Goal: Navigation & Orientation: Find specific page/section

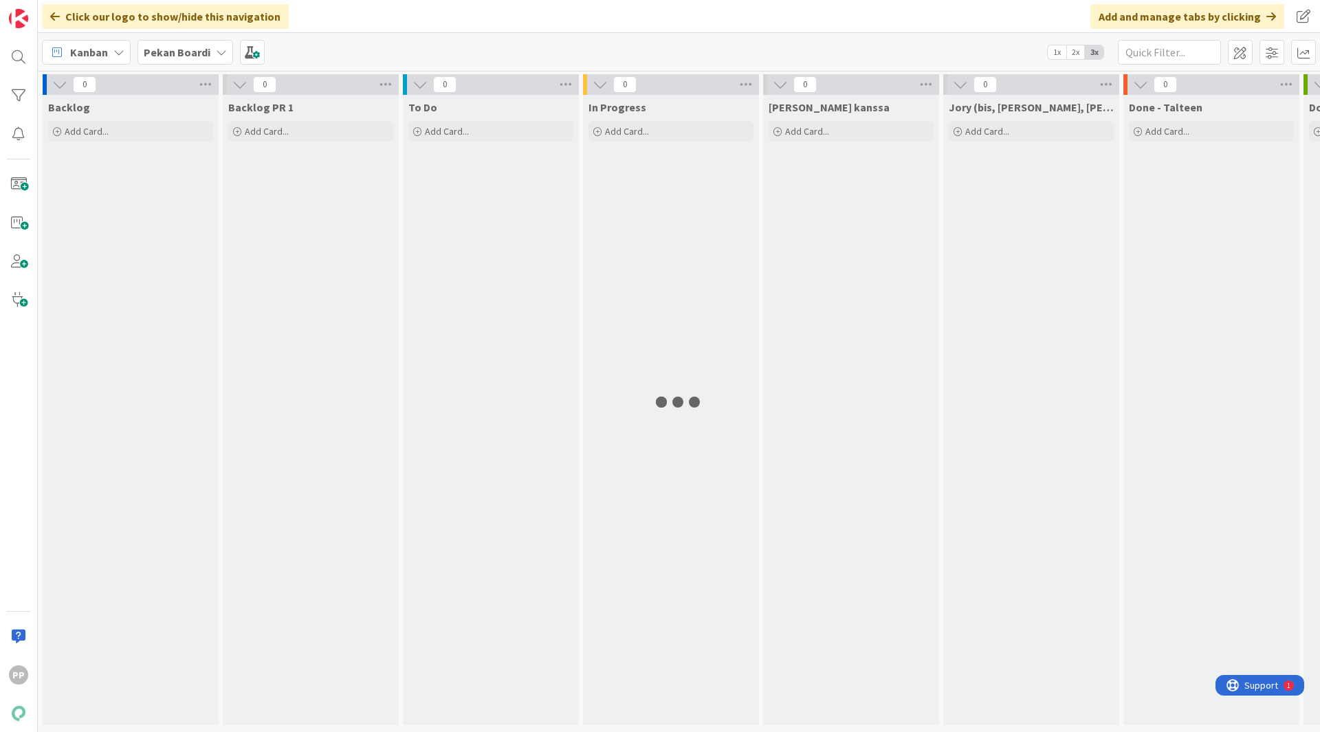
click at [201, 49] on b "Pekan Boardi" at bounding box center [177, 52] width 67 height 14
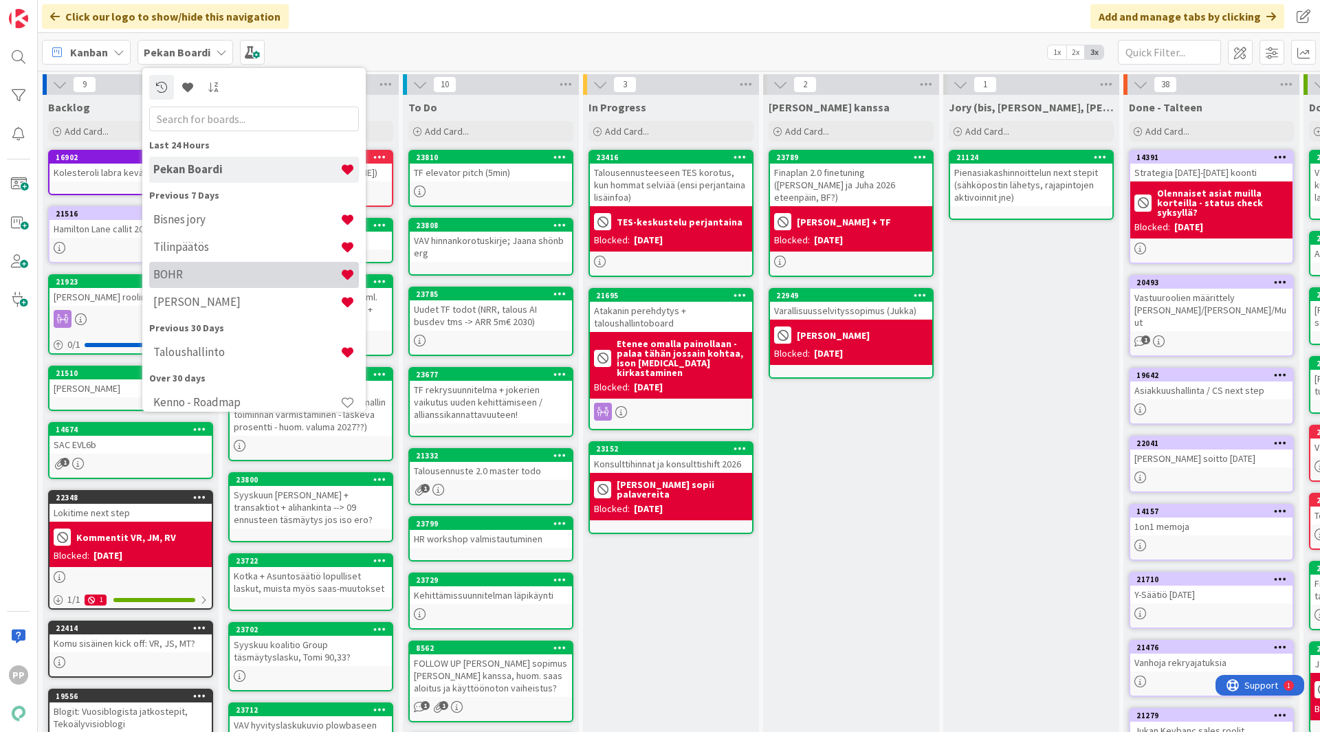
click at [223, 277] on h4 "BOHR" at bounding box center [246, 274] width 187 height 14
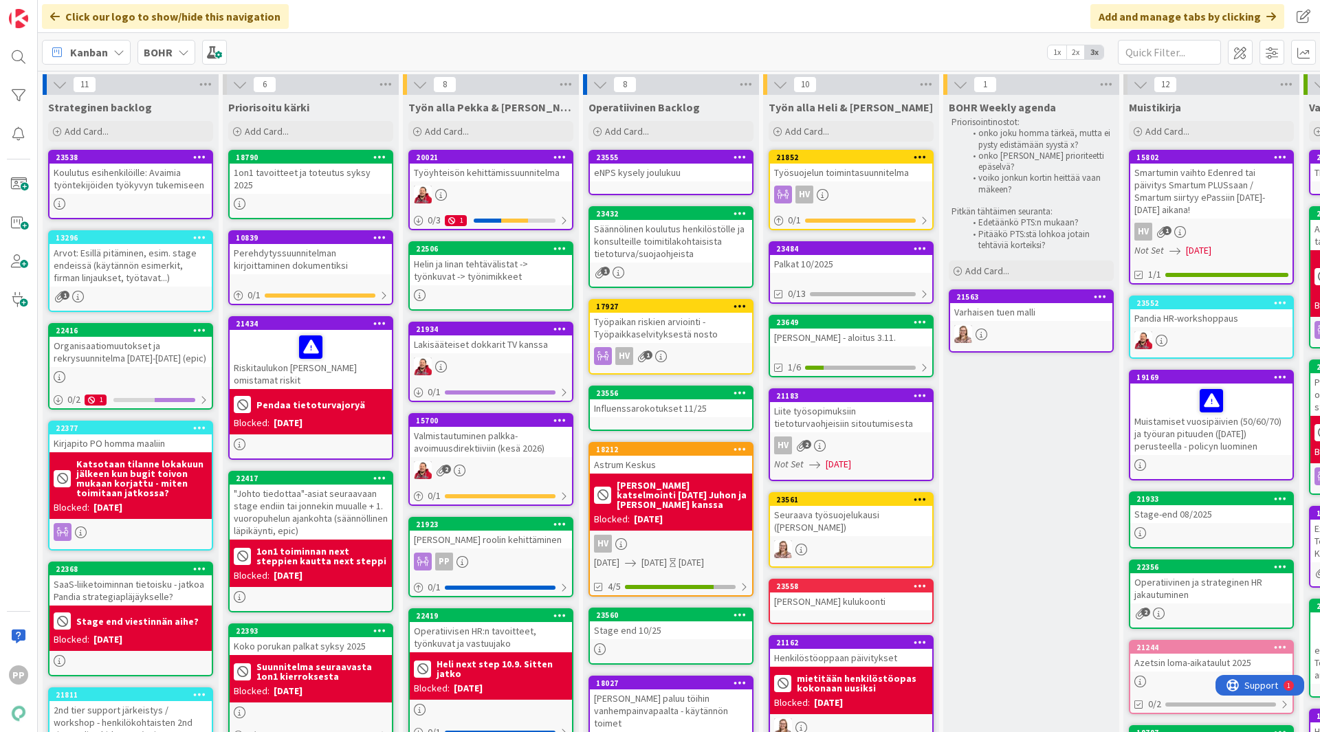
click at [381, 43] on div "Kanban BOHR 1x 2x 3x" at bounding box center [679, 52] width 1282 height 38
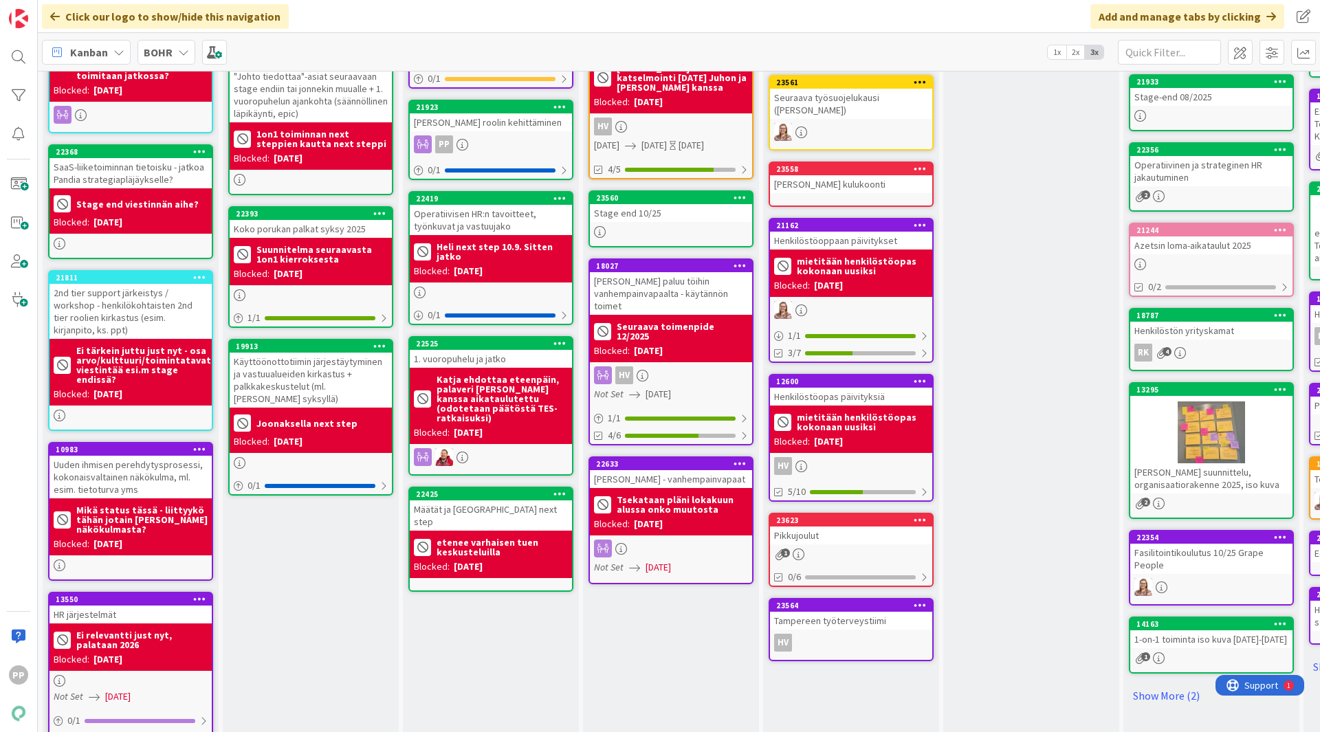
scroll to position [418, 0]
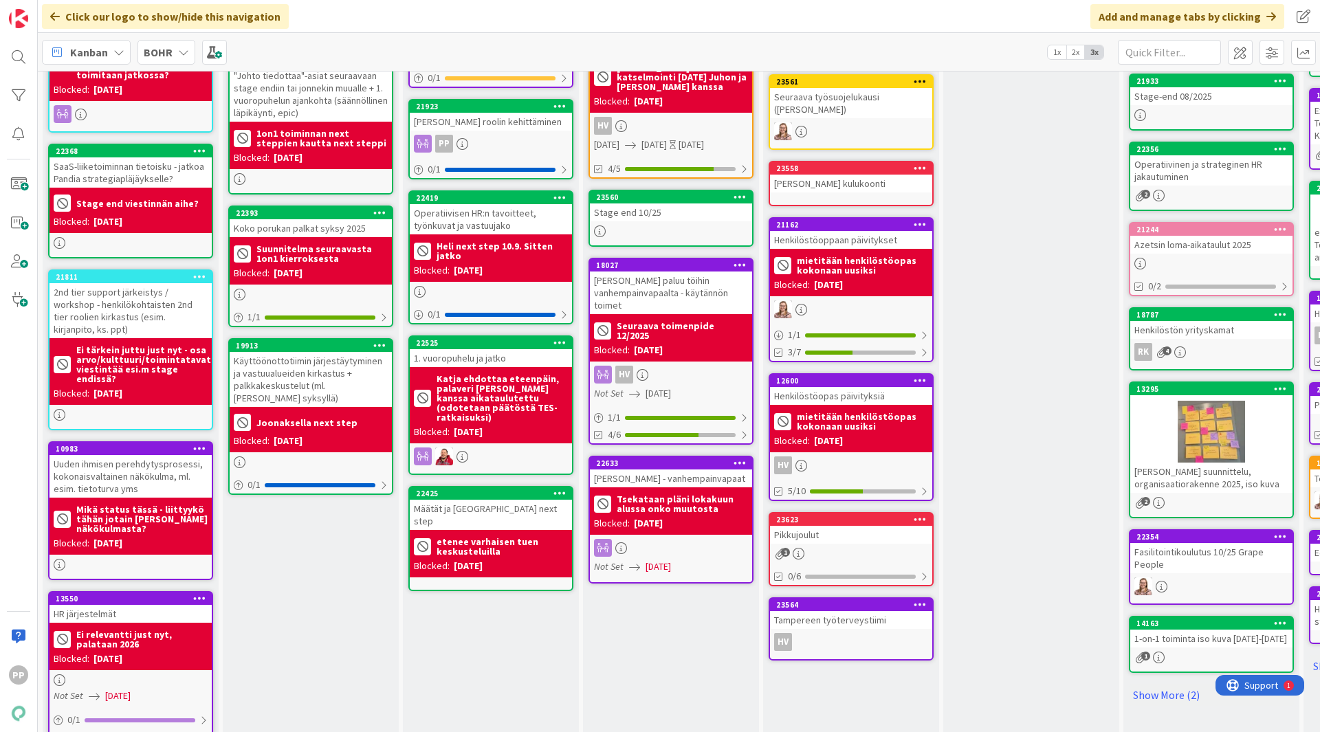
click at [500, 641] on div "Työn alla Pekka & [PERSON_NAME] Add Card... 20021 Työyhteisön kehittämissuunnit…" at bounding box center [491, 387] width 176 height 1421
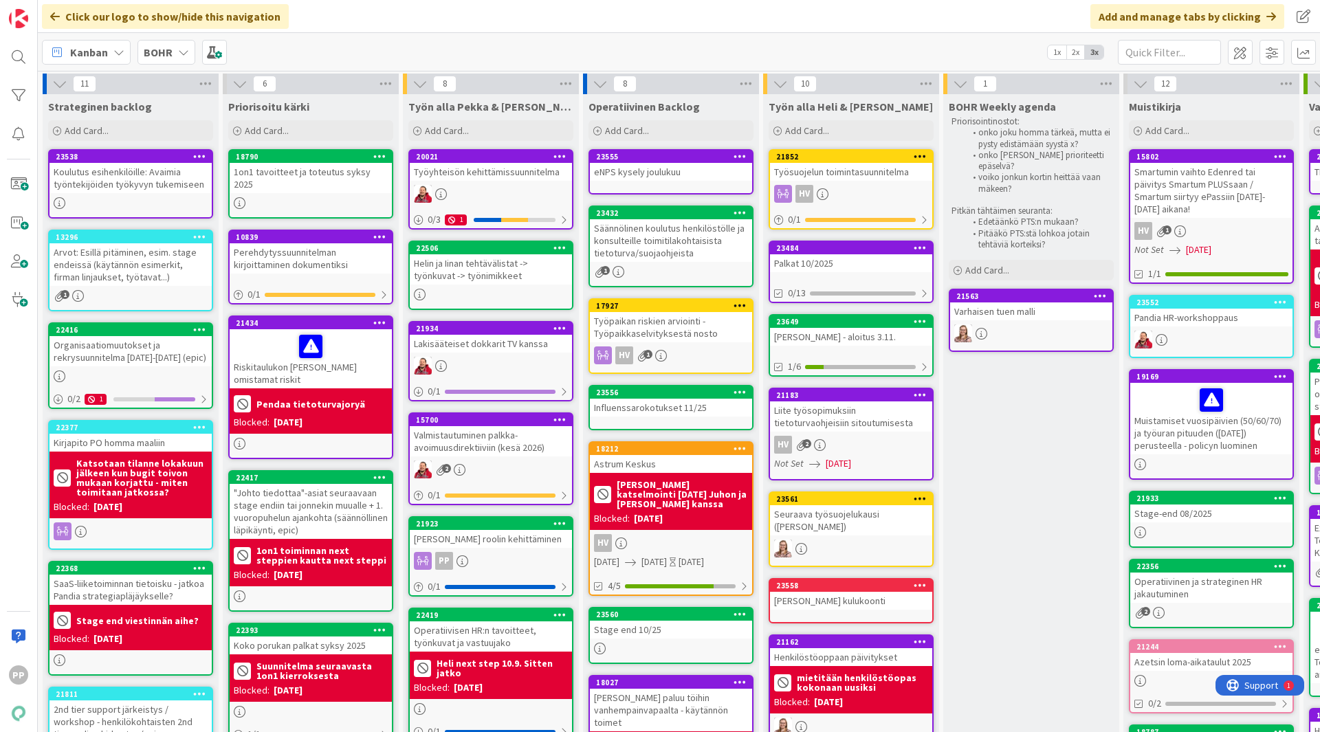
scroll to position [0, 0]
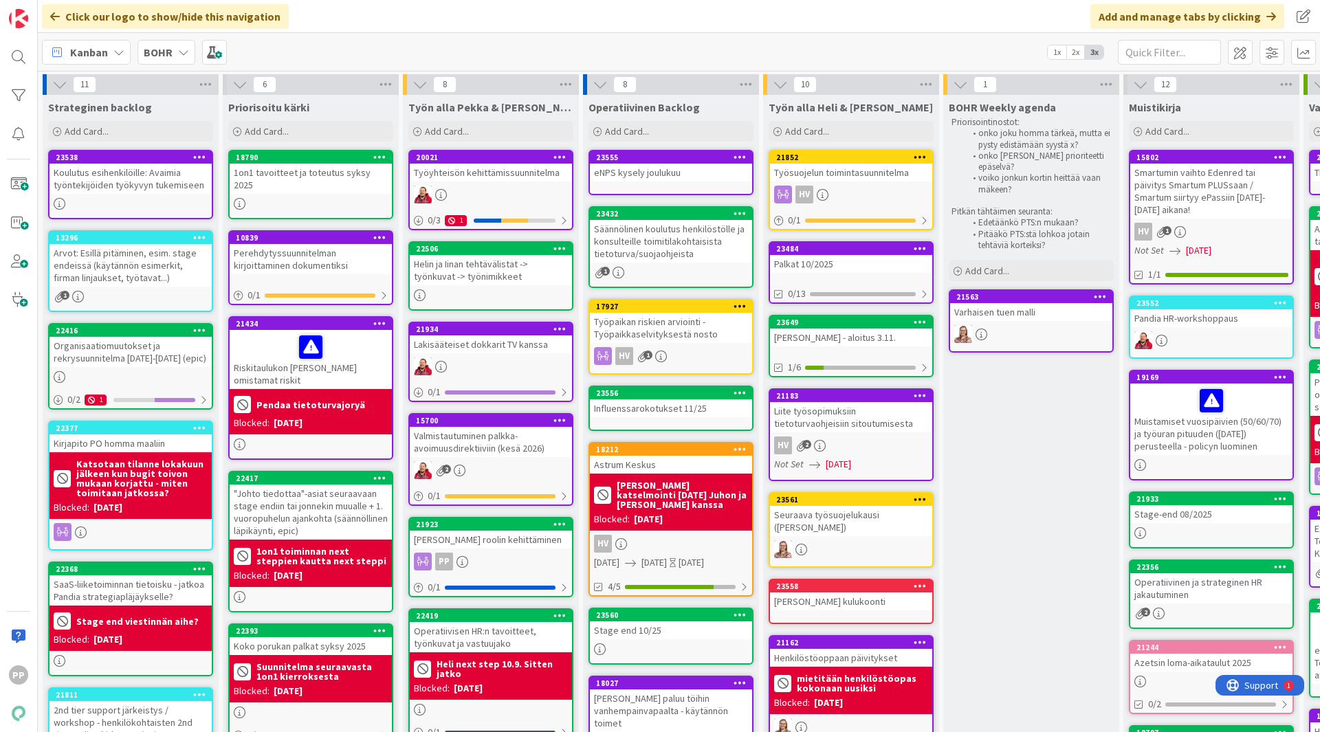
click at [373, 53] on div "Kanban BOHR 1x 2x 3x" at bounding box center [679, 52] width 1282 height 38
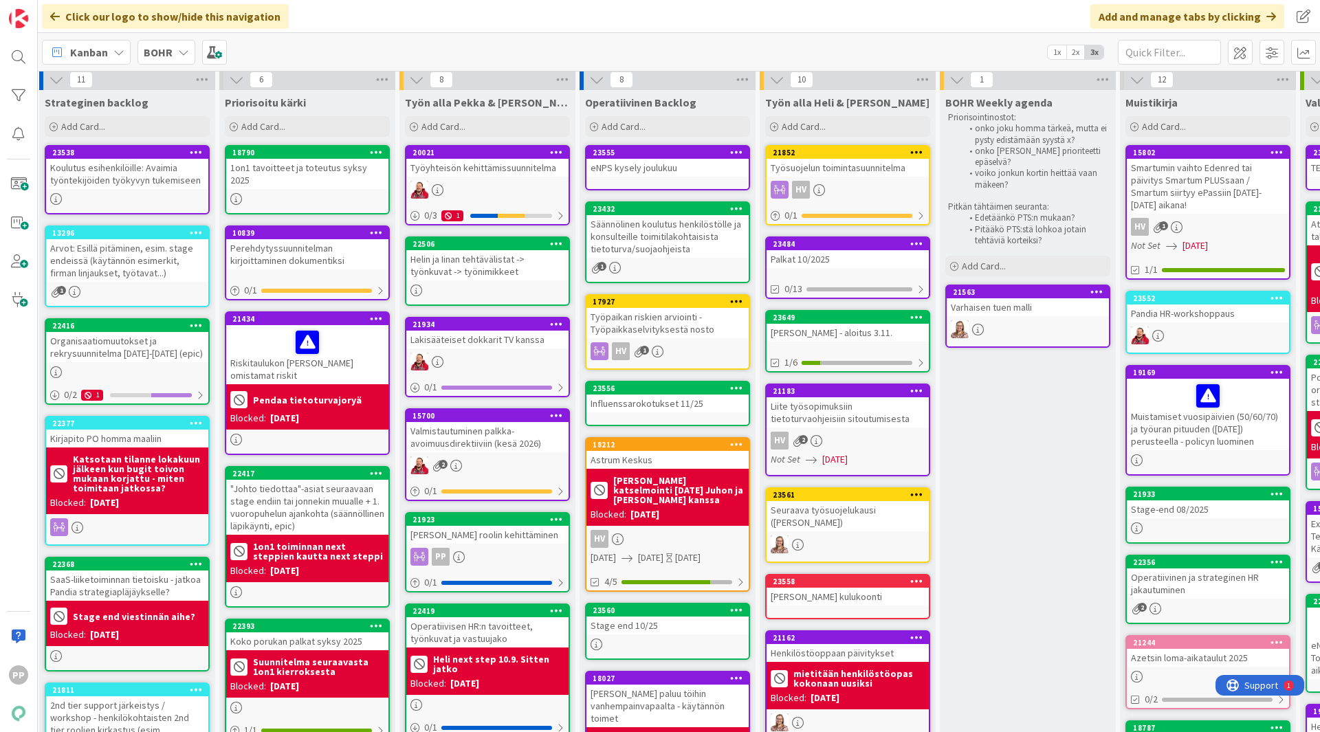
scroll to position [5, 3]
click at [158, 353] on div "Organisaatiomuutokset ja rekrysuunnitelma [DATE]-[DATE] (epic)" at bounding box center [128, 347] width 162 height 30
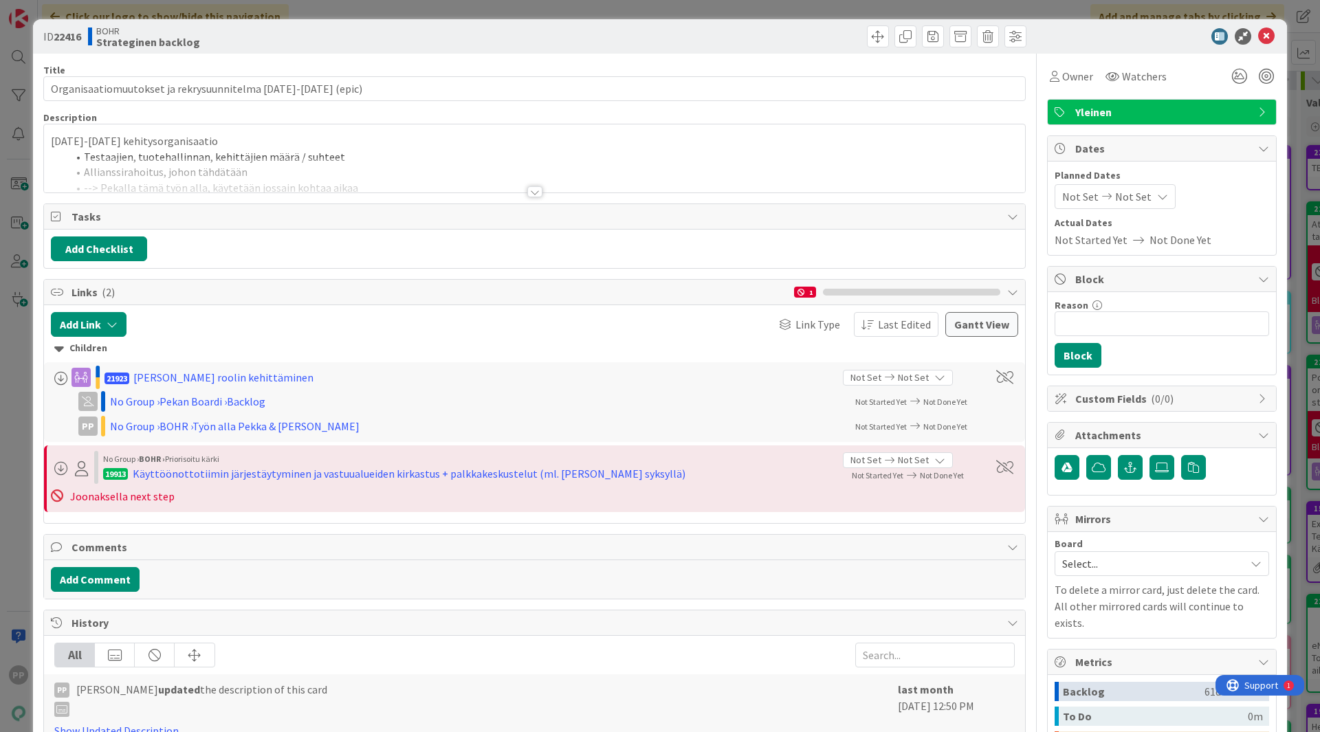
click at [371, 153] on li "Testaajien, tuotehallinnan, kehittäjien määrä / suhteet" at bounding box center [542, 157] width 951 height 16
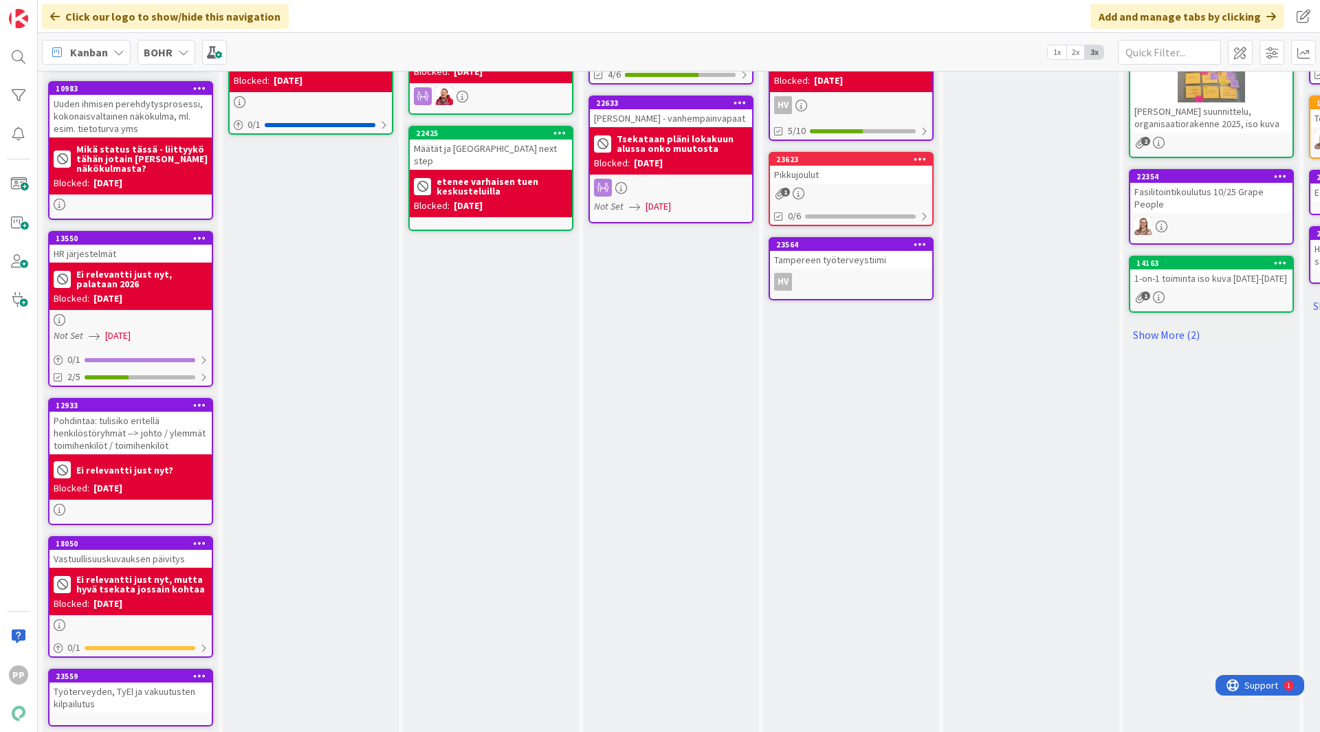
scroll to position [779, 0]
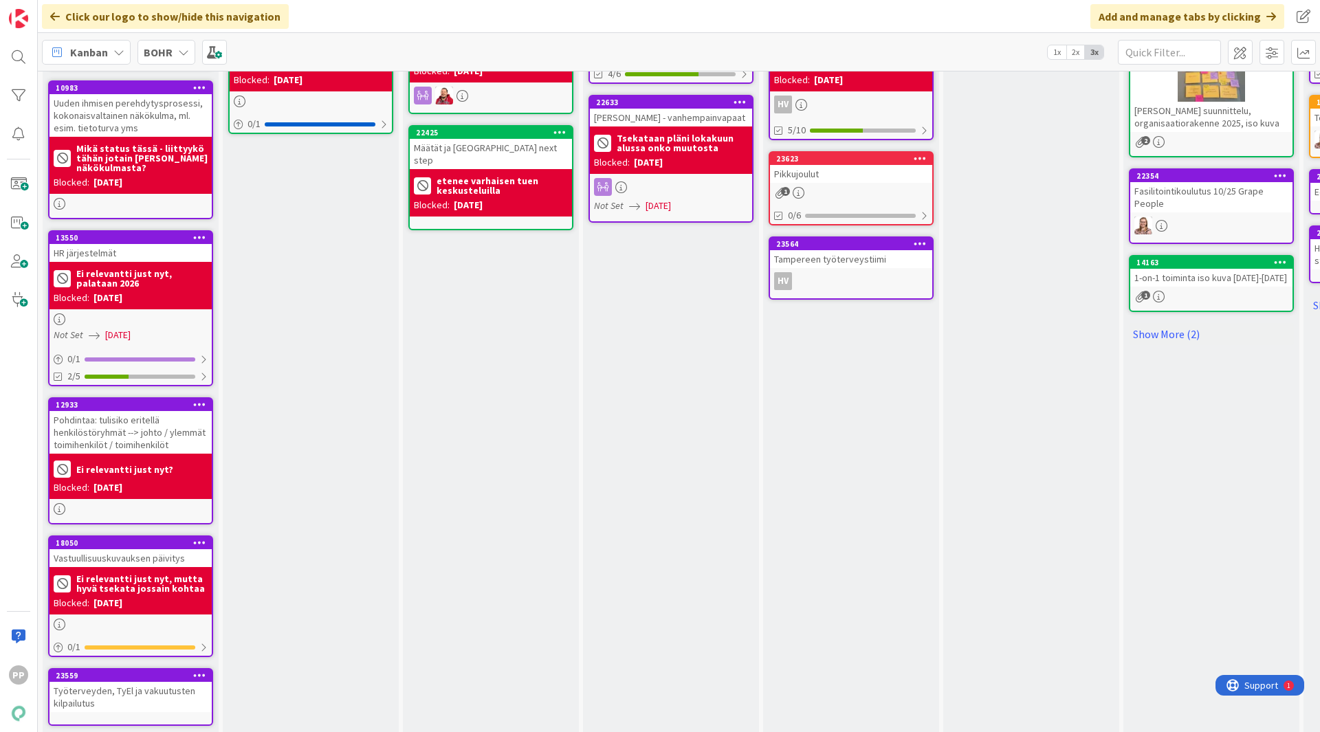
click at [329, 248] on div "Priorisoitu kärki Add Card... 18790 1on1 tavoitteet ja toteutus syksy 2025 1083…" at bounding box center [311, 26] width 176 height 1421
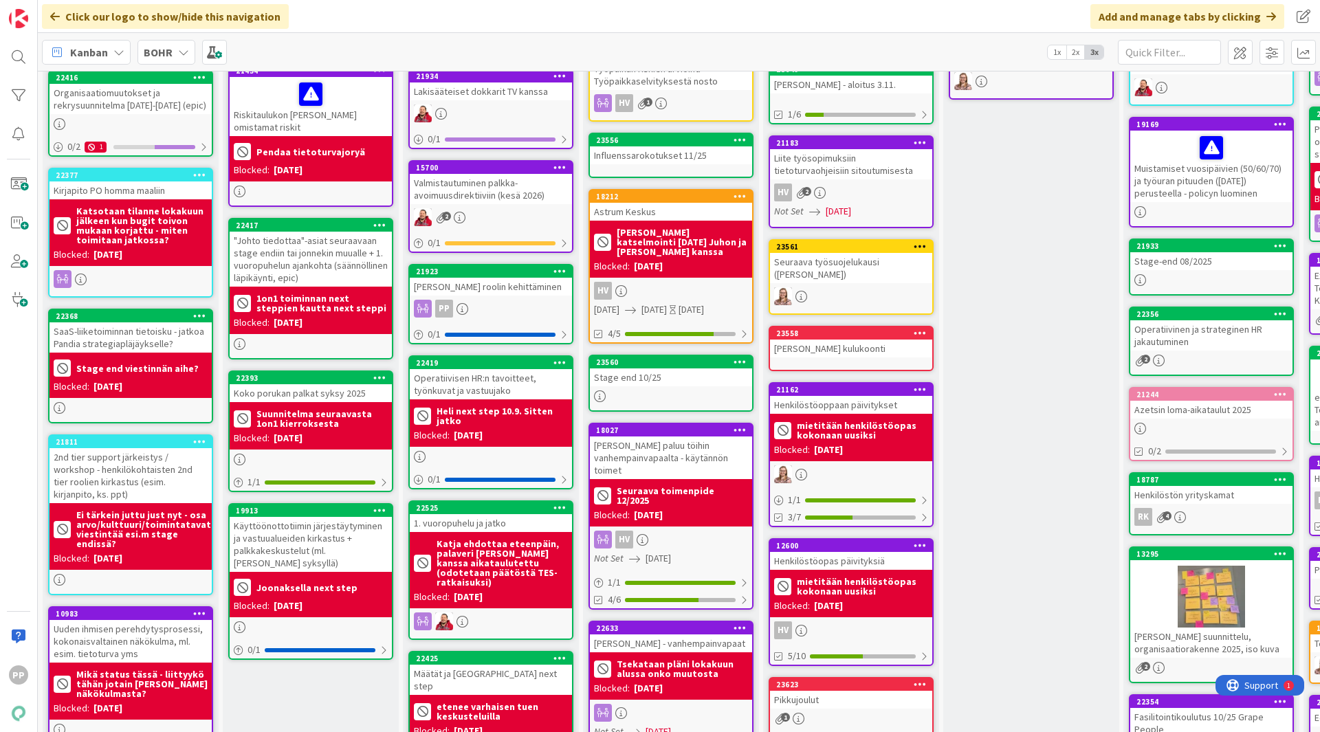
scroll to position [0, 0]
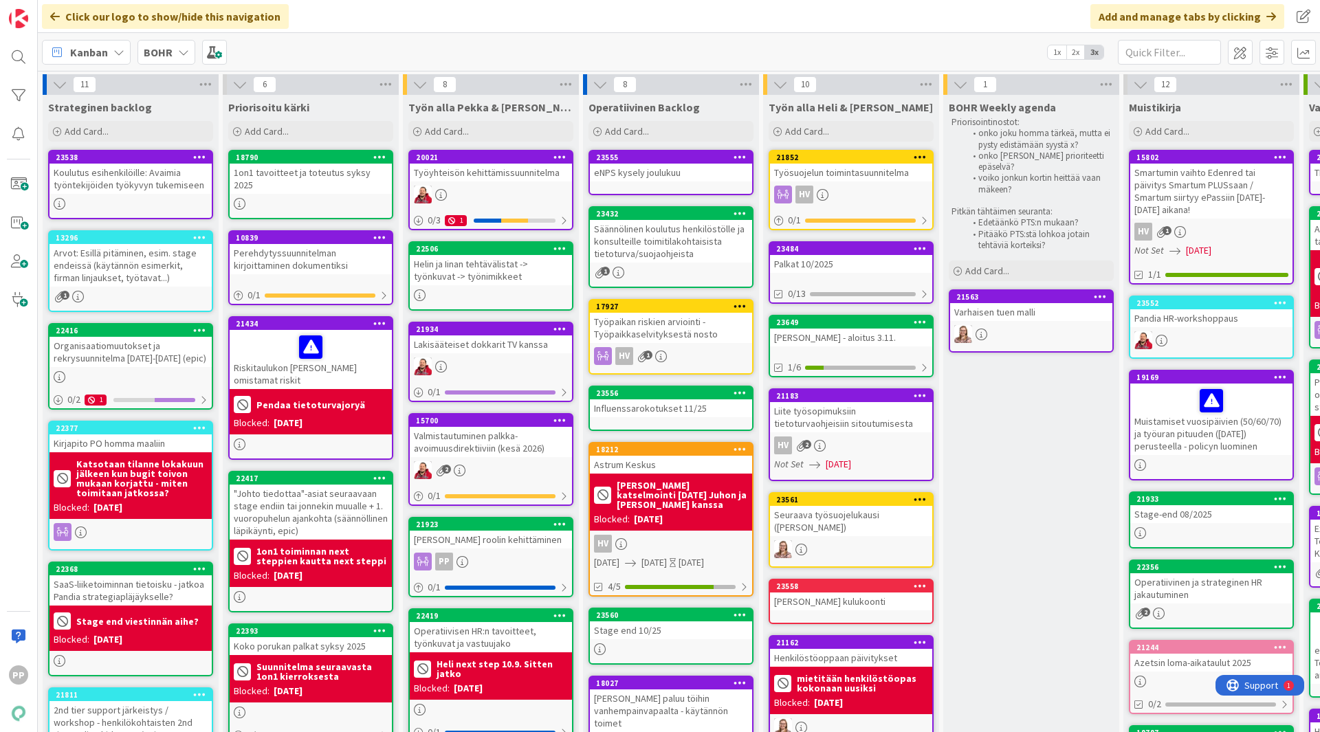
click at [187, 47] on icon at bounding box center [183, 52] width 11 height 11
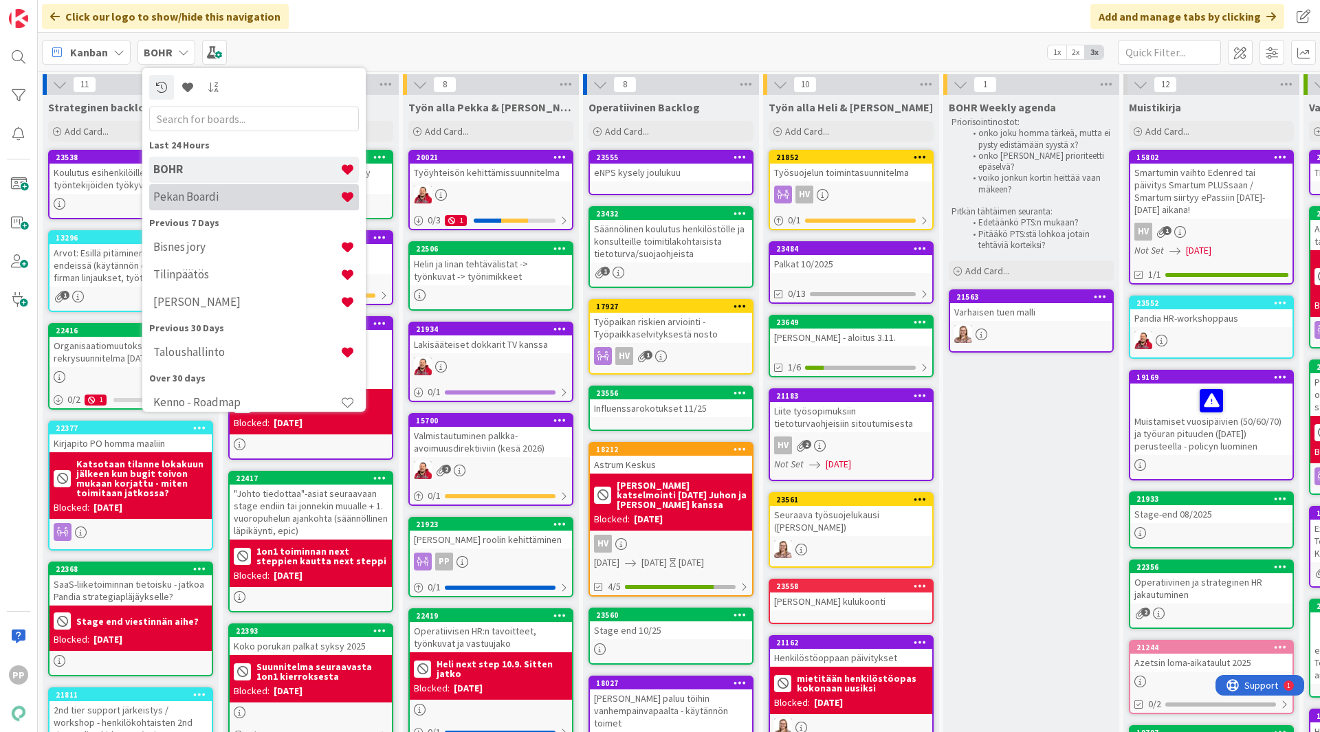
click at [198, 199] on h4 "Pekan Boardi" at bounding box center [246, 197] width 187 height 14
